Goal: Navigation & Orientation: Find specific page/section

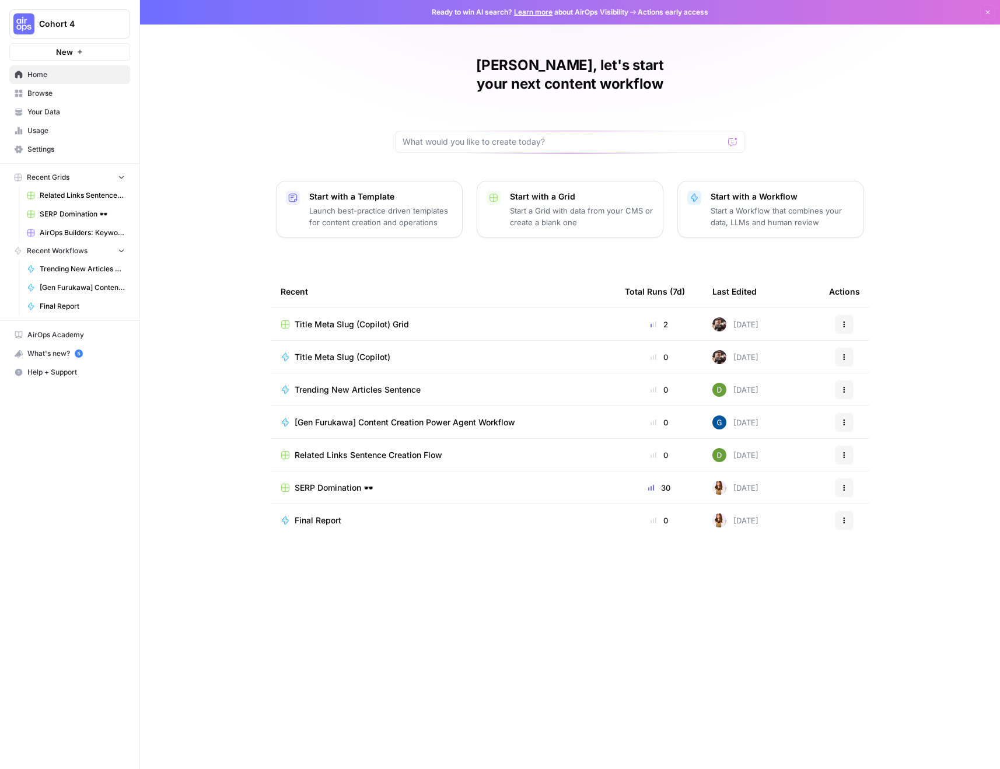
click at [45, 93] on span "Browse" at bounding box center [75, 93] width 97 height 10
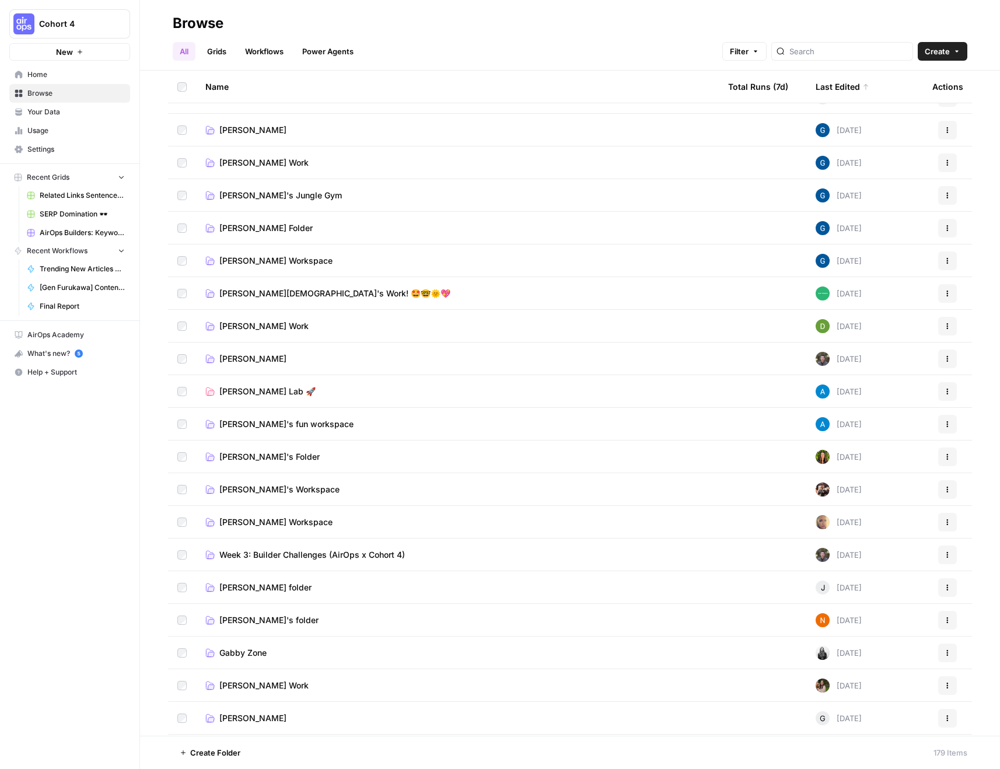
scroll to position [155, 0]
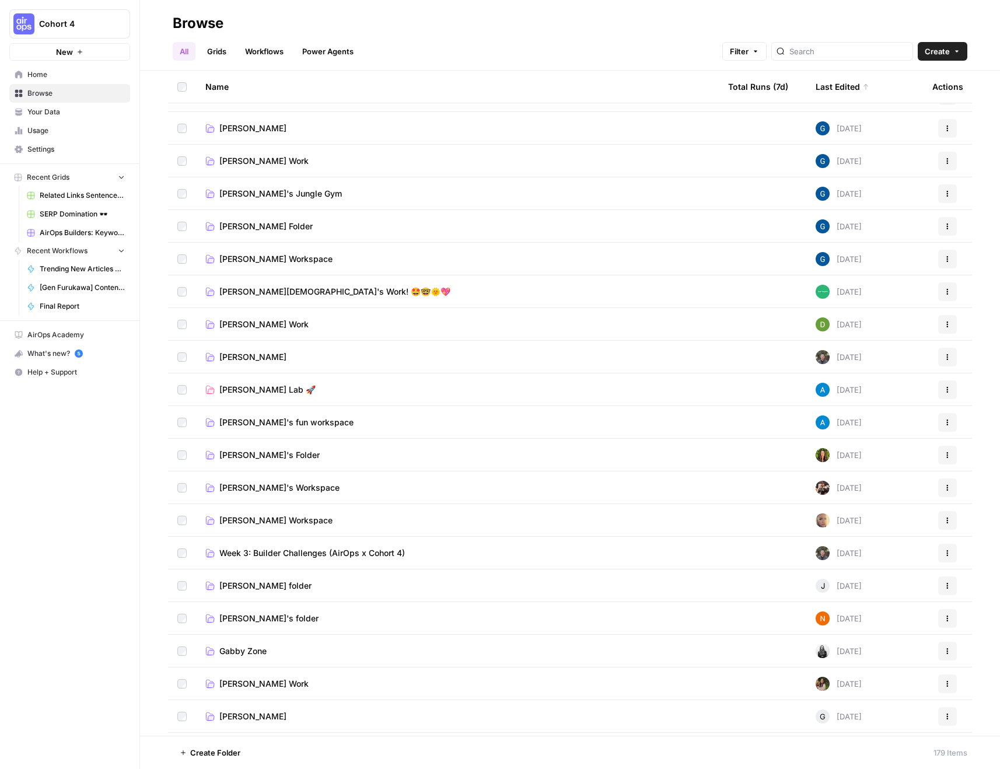
click at [262, 486] on span "[PERSON_NAME]'s Workspace" at bounding box center [279, 488] width 120 height 12
